Goal: Consume media (video, audio)

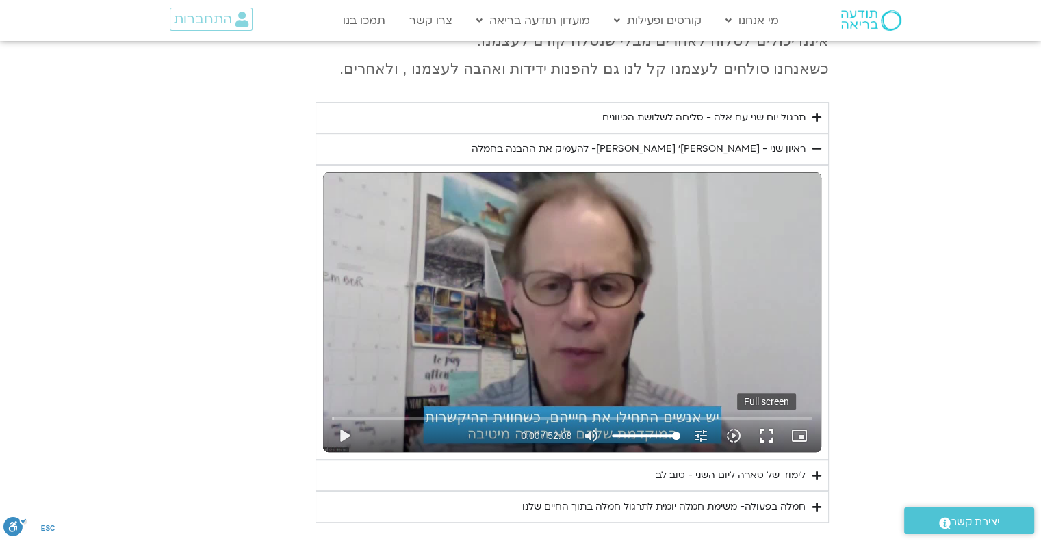
click at [760, 420] on button "fullscreen" at bounding box center [766, 436] width 33 height 33
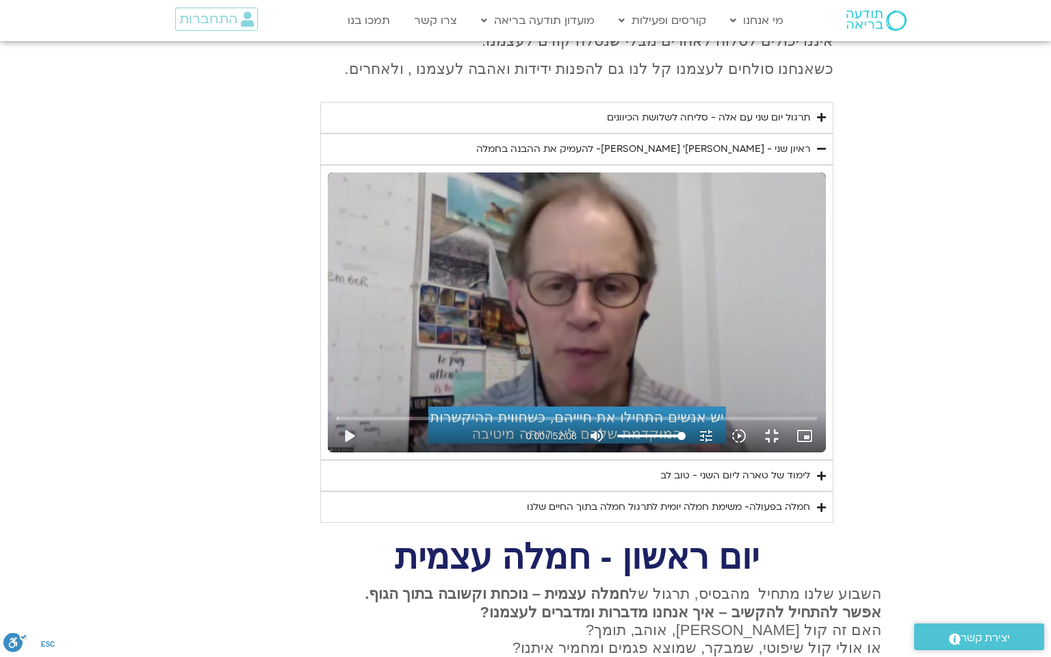
type input "1071.88"
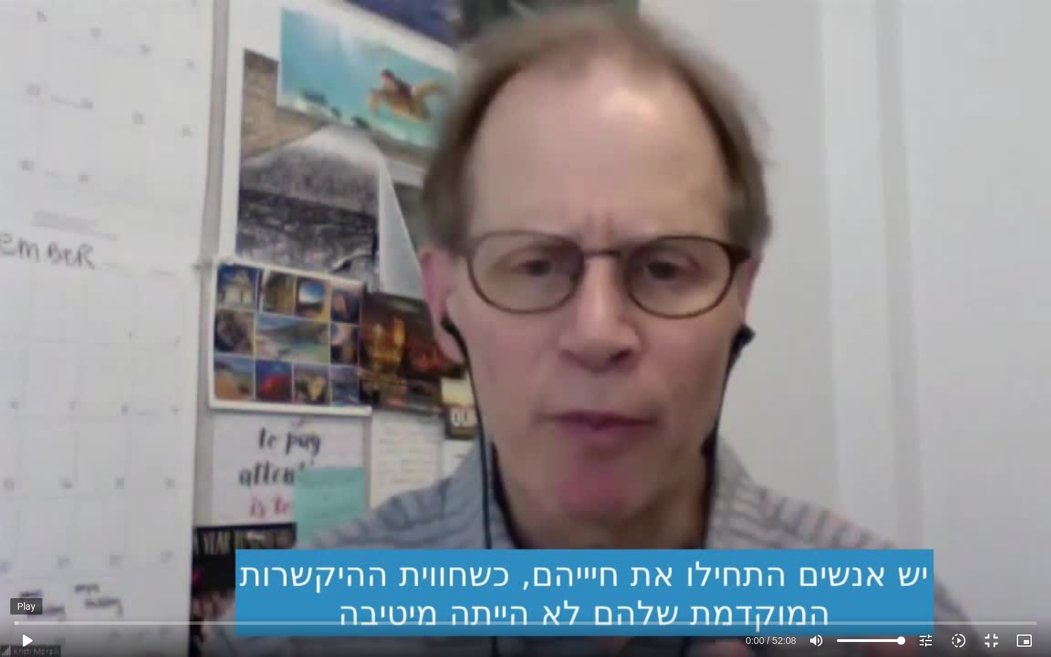
click at [27, 541] on button "play_arrow" at bounding box center [26, 640] width 33 height 33
type input "1071.88"
type input "0.017573"
type input "1071.88"
type input "0.100198"
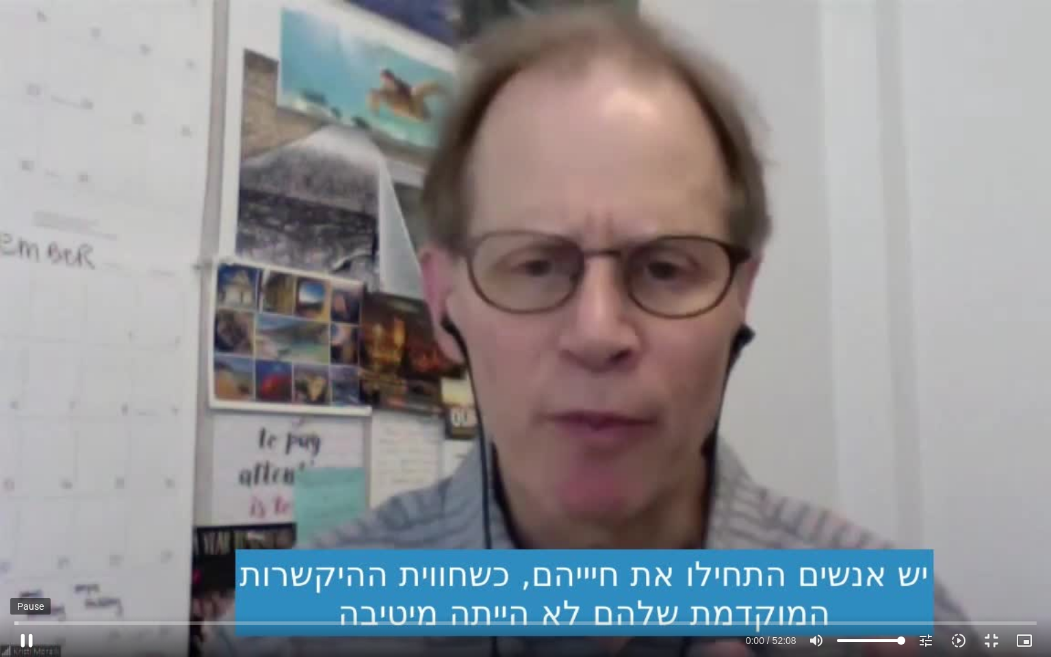
type input "1071.88"
type input "0.119152"
type input "1071.88"
type input "0.249461"
type input "1071.88"
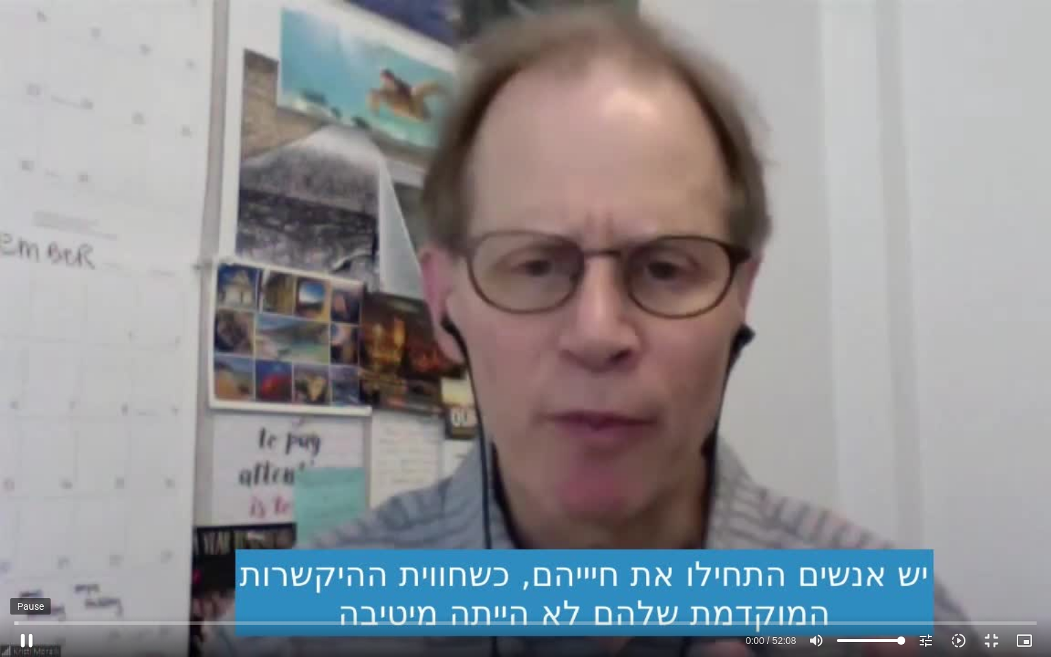
type input "0.41366"
type input "1071.88"
type input "0.512311"
type input "1071.88"
type input "0.6434"
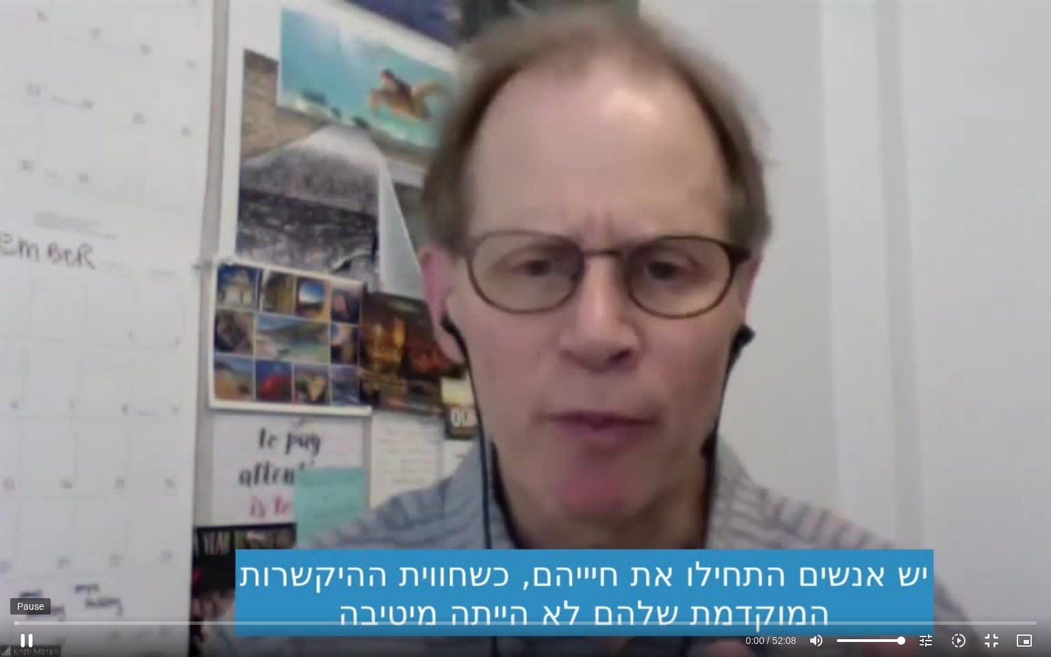
type input "1071.88"
type input "0.774005"
type input "1071.88"
type input "0.90696"
type input "1071.88"
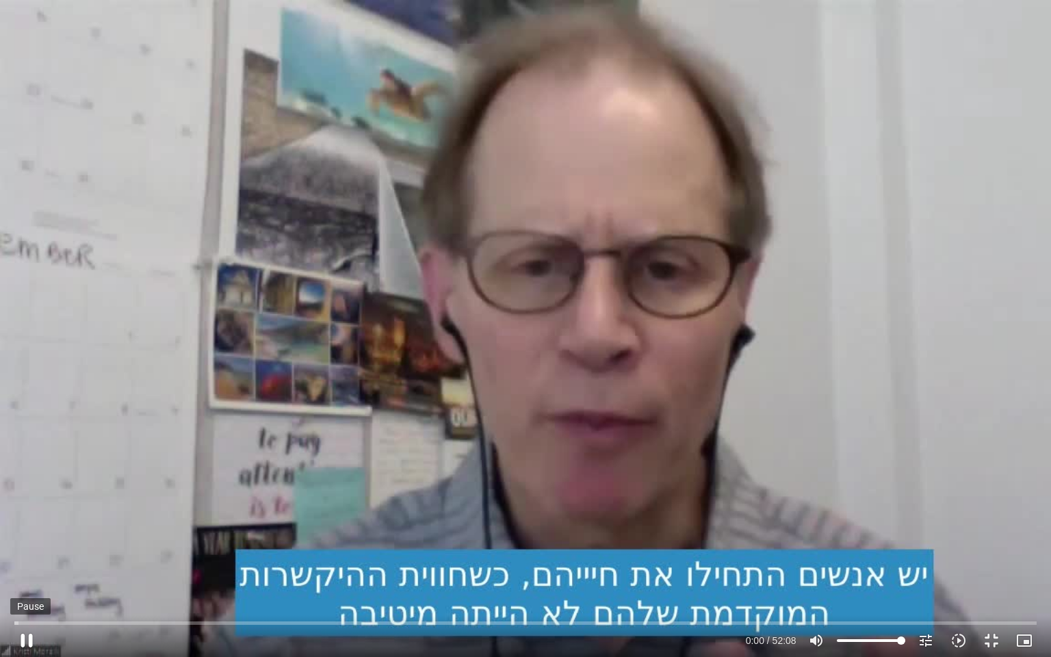
type input "1.036198"
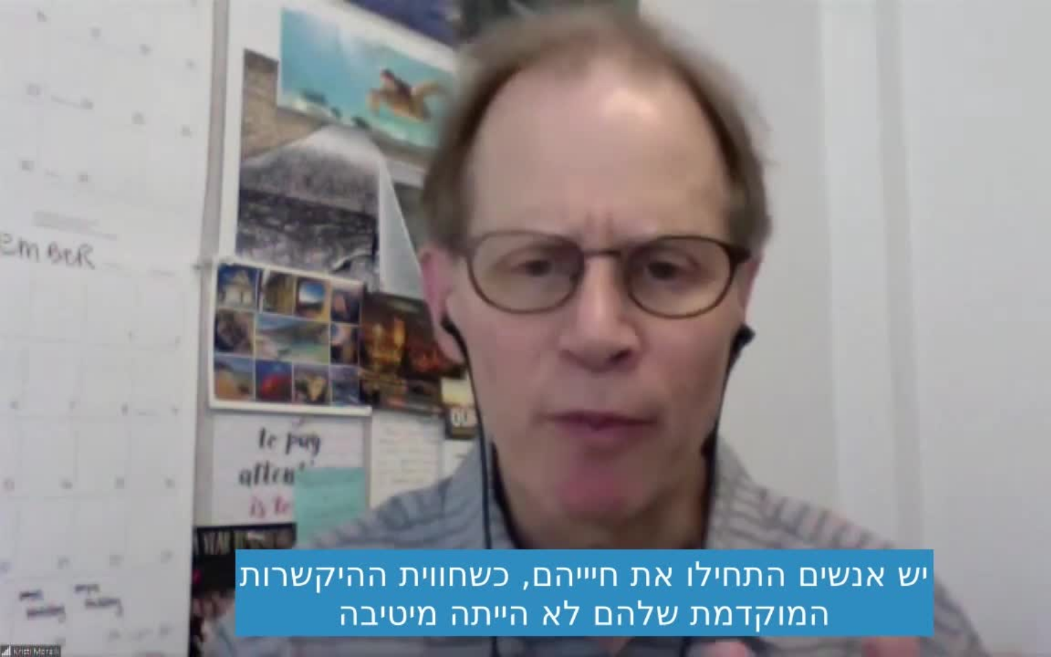
type input "1071.88"
